Goal: Task Accomplishment & Management: Manage account settings

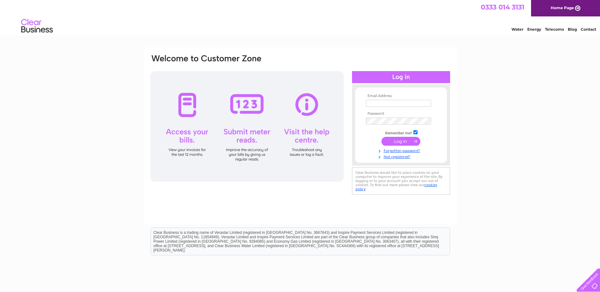
click at [410, 107] on td at bounding box center [400, 103] width 73 height 10
click at [410, 104] on input "text" at bounding box center [398, 103] width 65 height 7
type input "[EMAIL_ADDRESS][DOMAIN_NAME]"
click at [432, 121] on td at bounding box center [400, 121] width 73 height 10
click at [568, 32] on div "Email Address: [EMAIL_ADDRESS][DOMAIN_NAME] Password:" at bounding box center [572, 28] width 9 height 6
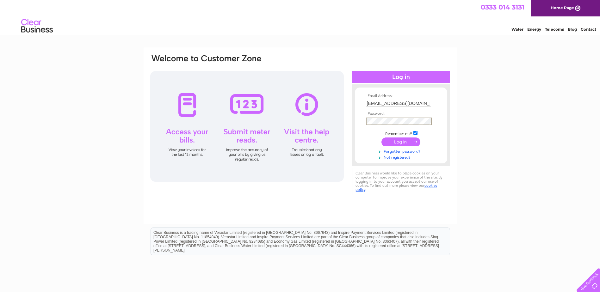
click at [401, 143] on input "submit" at bounding box center [400, 142] width 39 height 9
click at [406, 142] on input "submit" at bounding box center [400, 141] width 39 height 9
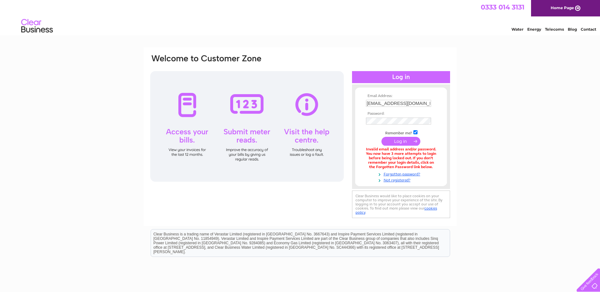
drag, startPoint x: 467, startPoint y: 136, endPoint x: 437, endPoint y: 107, distance: 41.4
click at [467, 135] on div "Email Address: [EMAIL_ADDRESS][DOMAIN_NAME] Password: Forgotten password?" at bounding box center [300, 190] width 600 height 287
